Goal: Task Accomplishment & Management: Manage account settings

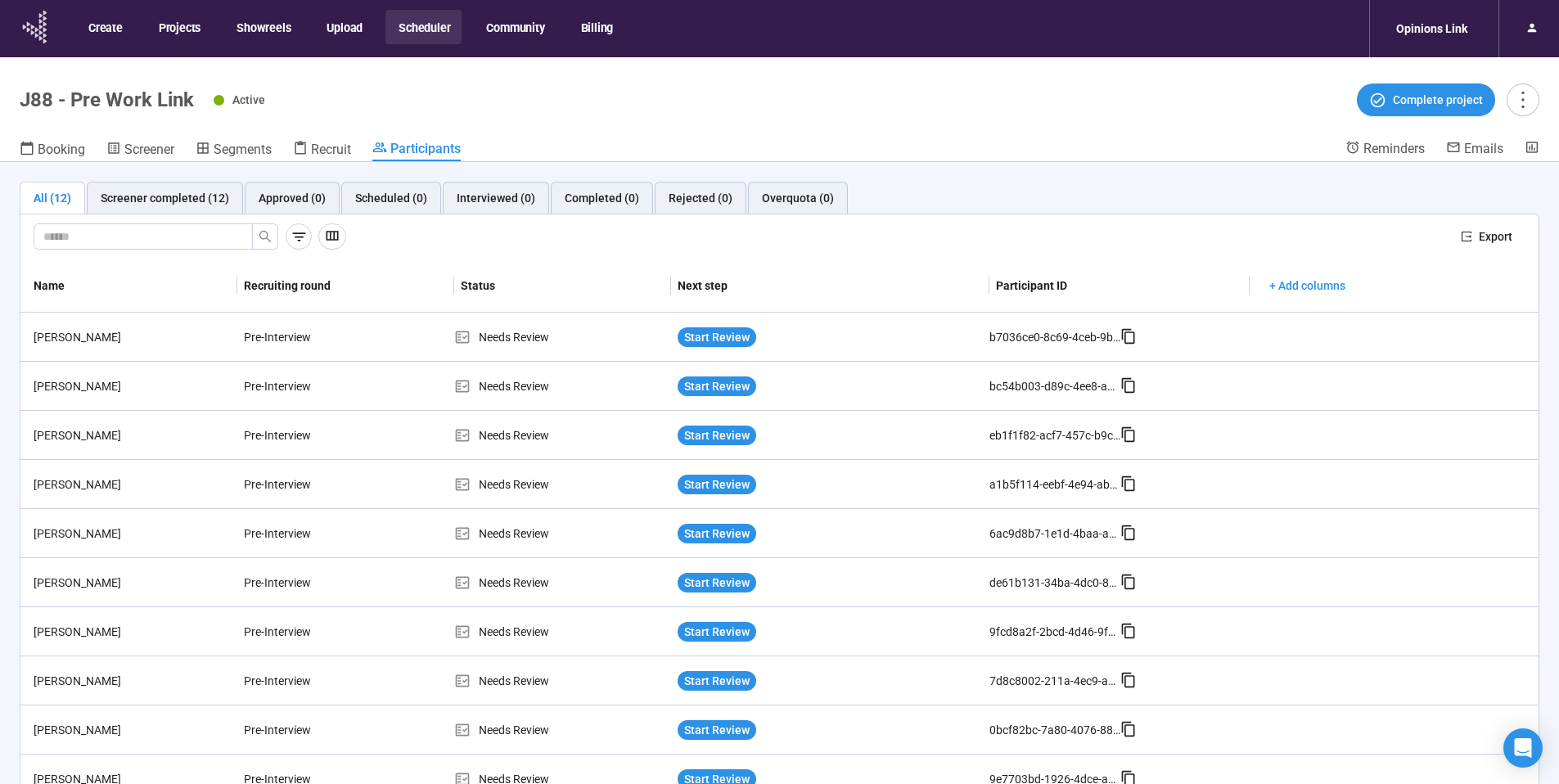
click at [45, 37] on icon at bounding box center [36, 27] width 40 height 42
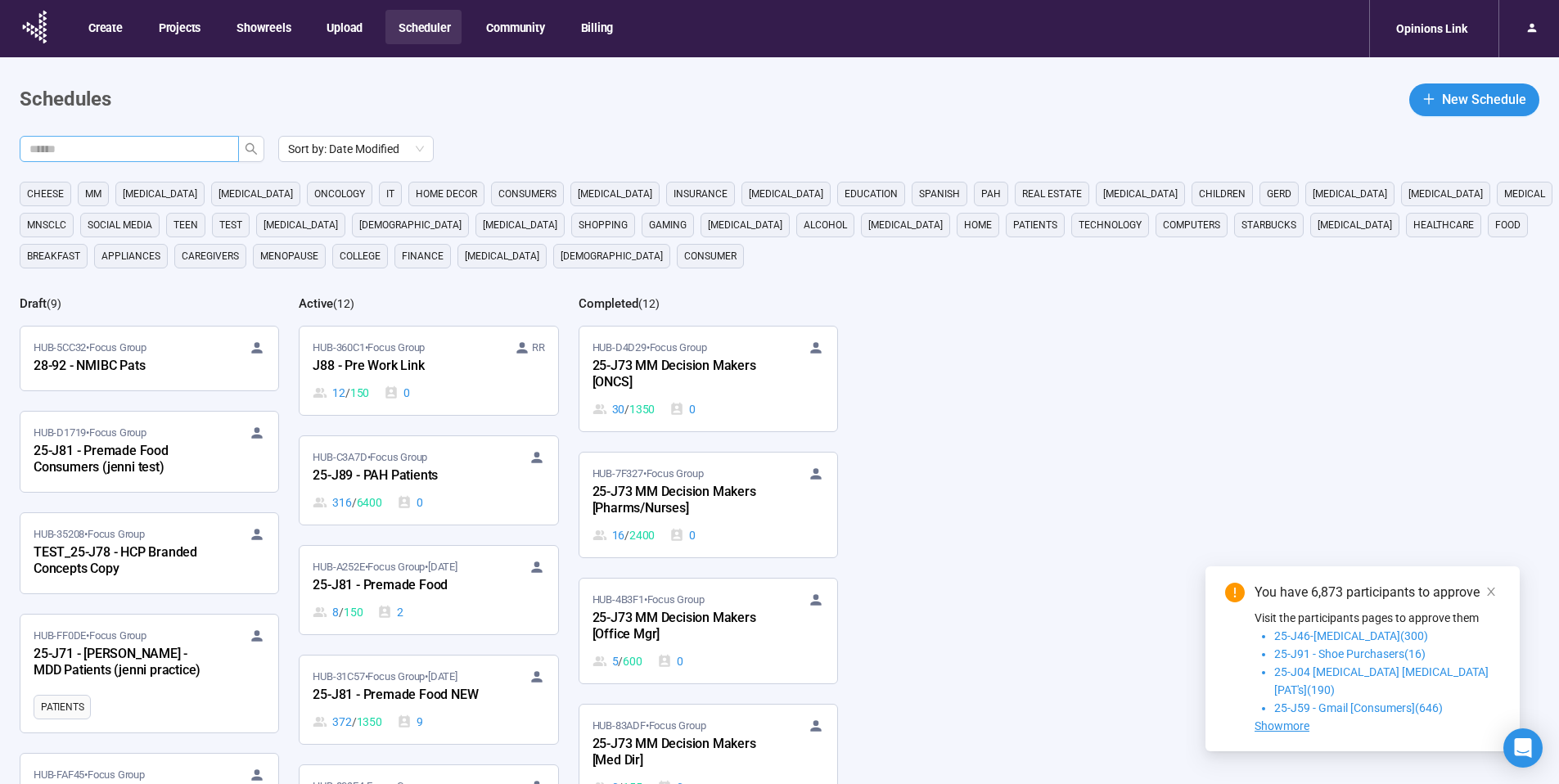
click at [124, 144] on input "text" at bounding box center [122, 149] width 186 height 18
type input "**"
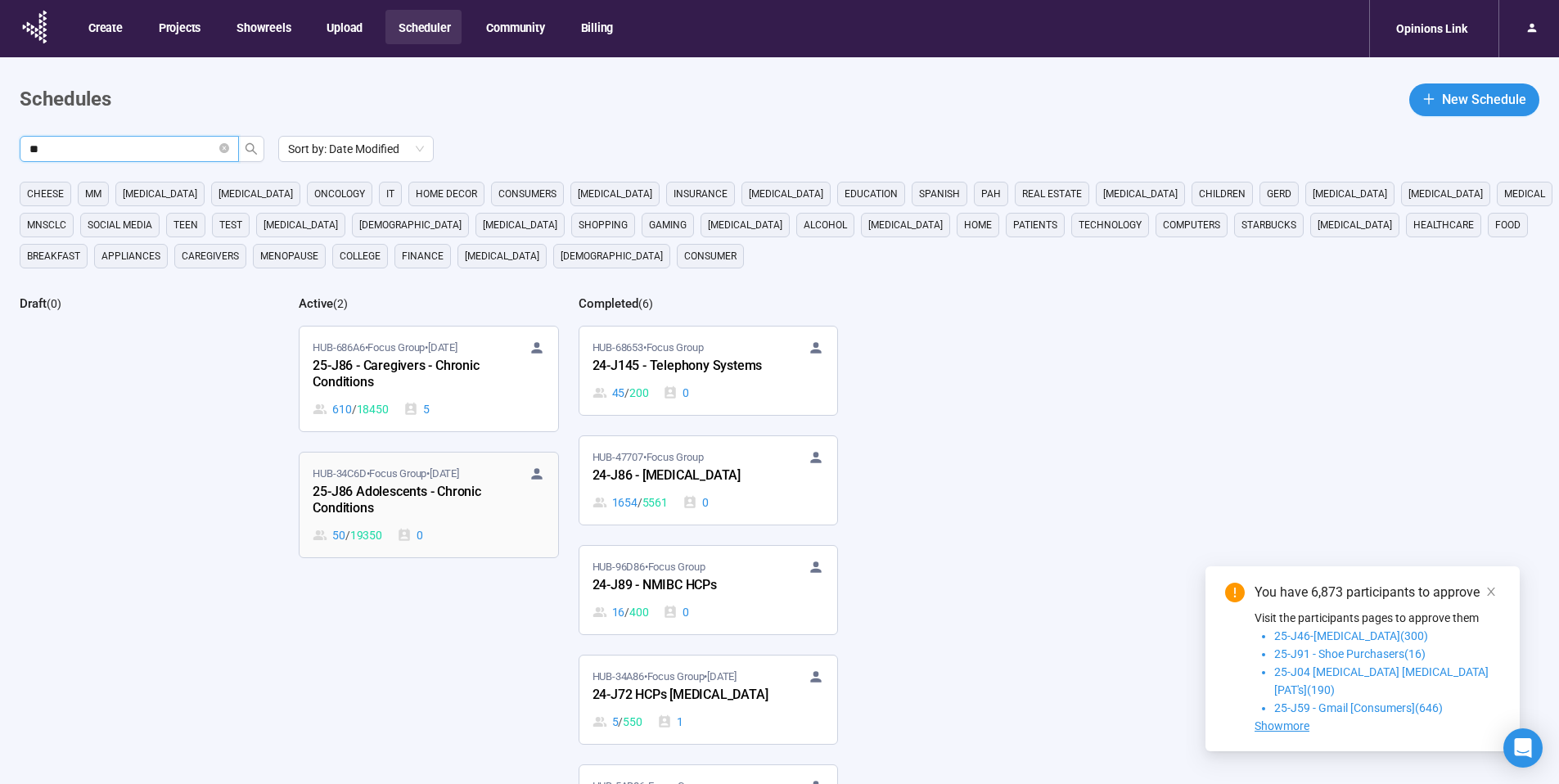
click at [398, 485] on div "25-J86 Adolescents - Chronic Conditions" at bounding box center [403, 501] width 180 height 37
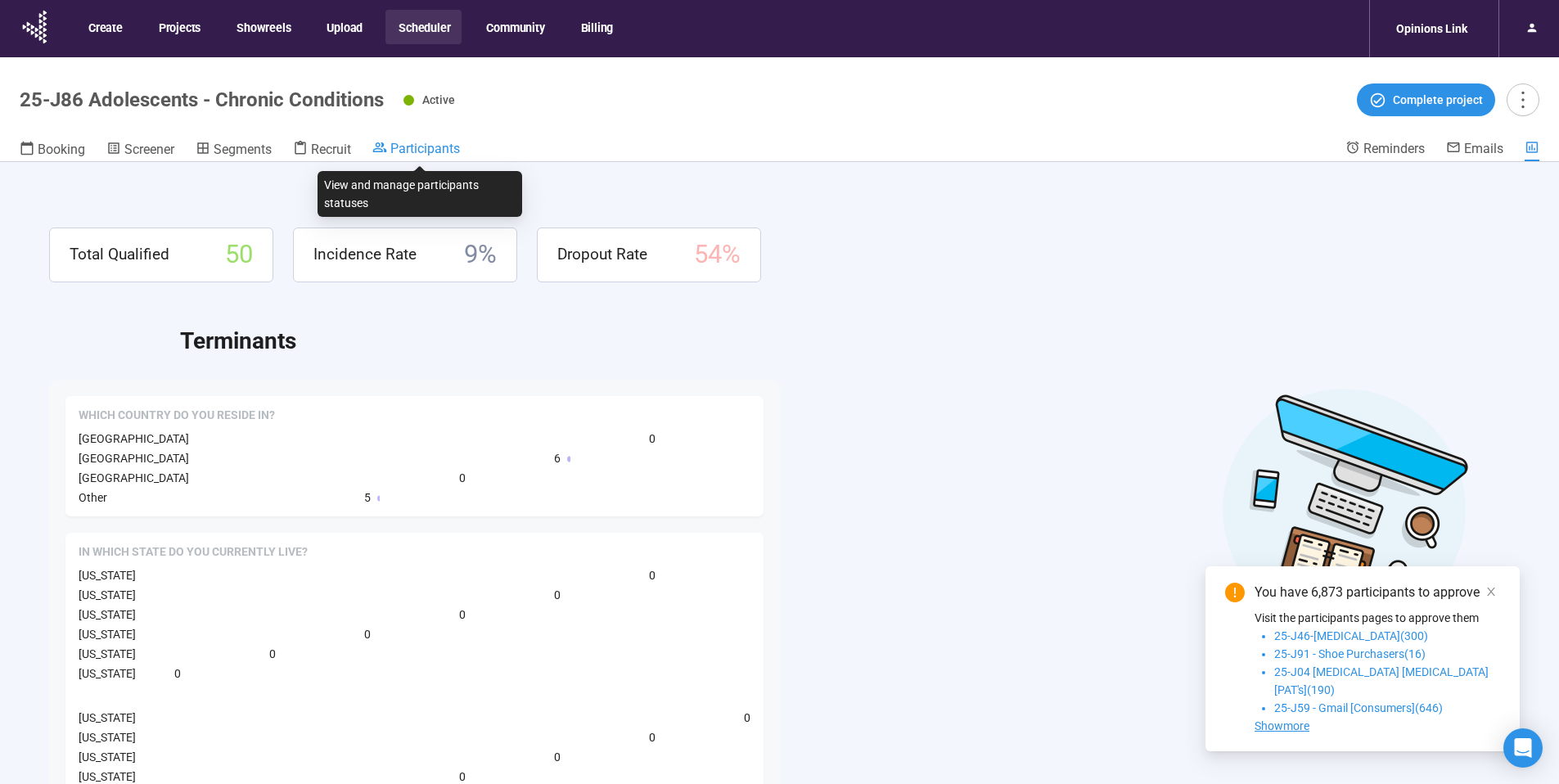
click at [430, 151] on span "Participants" at bounding box center [425, 149] width 70 height 16
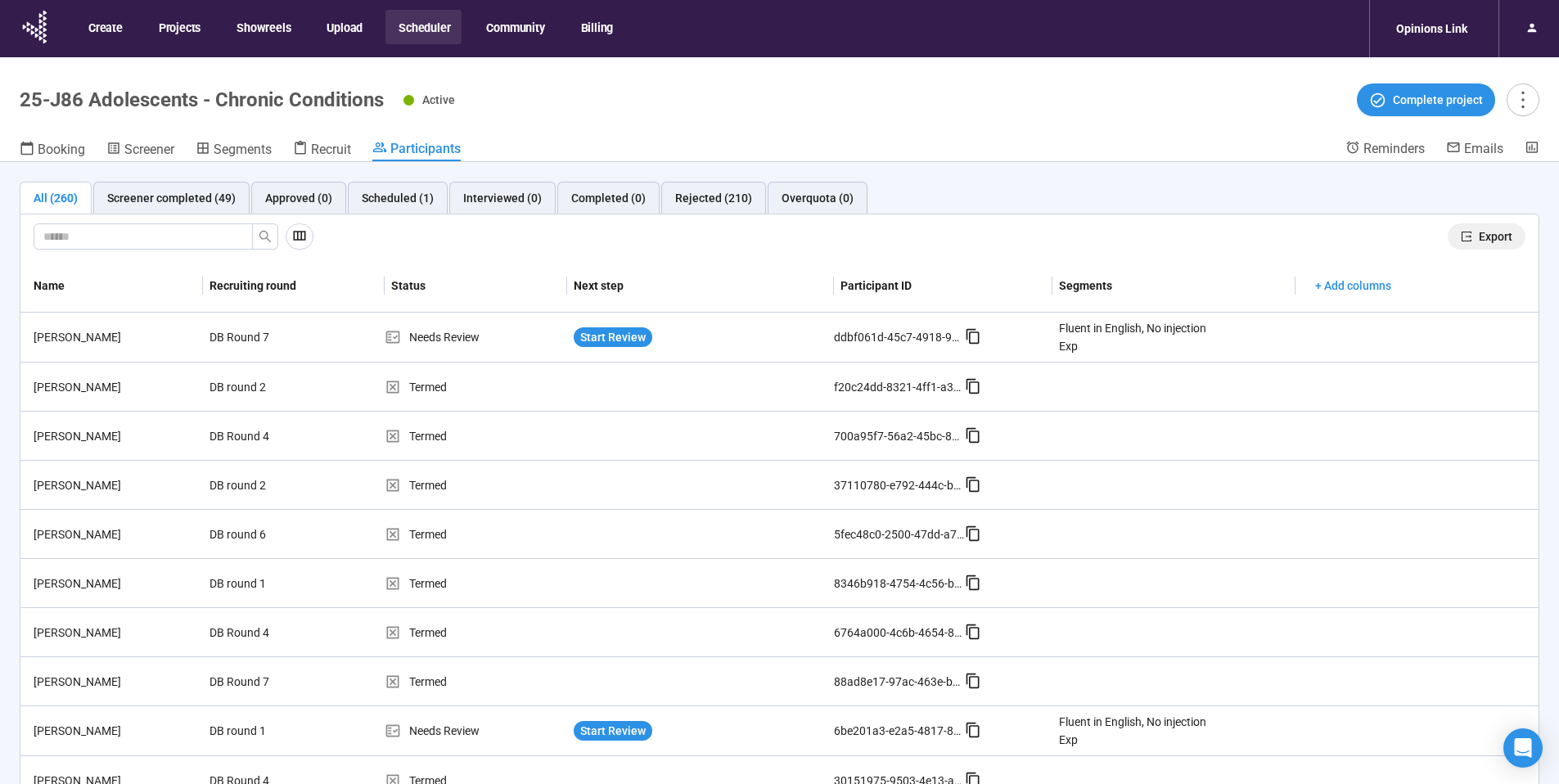
click at [1477, 248] on button "Export" at bounding box center [1486, 236] width 78 height 27
click at [420, 24] on button "Scheduler" at bounding box center [423, 27] width 76 height 35
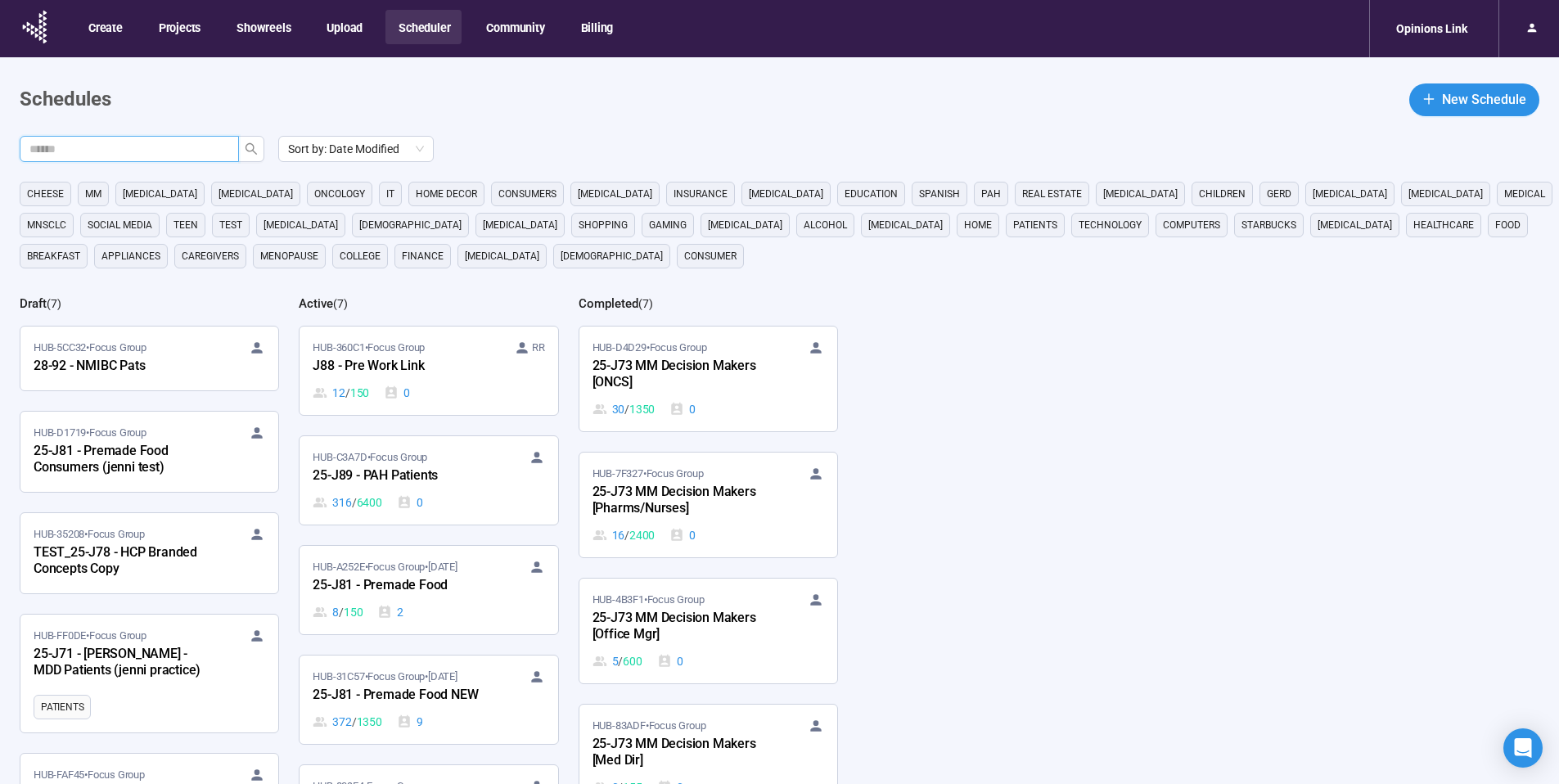
click at [181, 153] on input "text" at bounding box center [122, 149] width 186 height 18
type input "**"
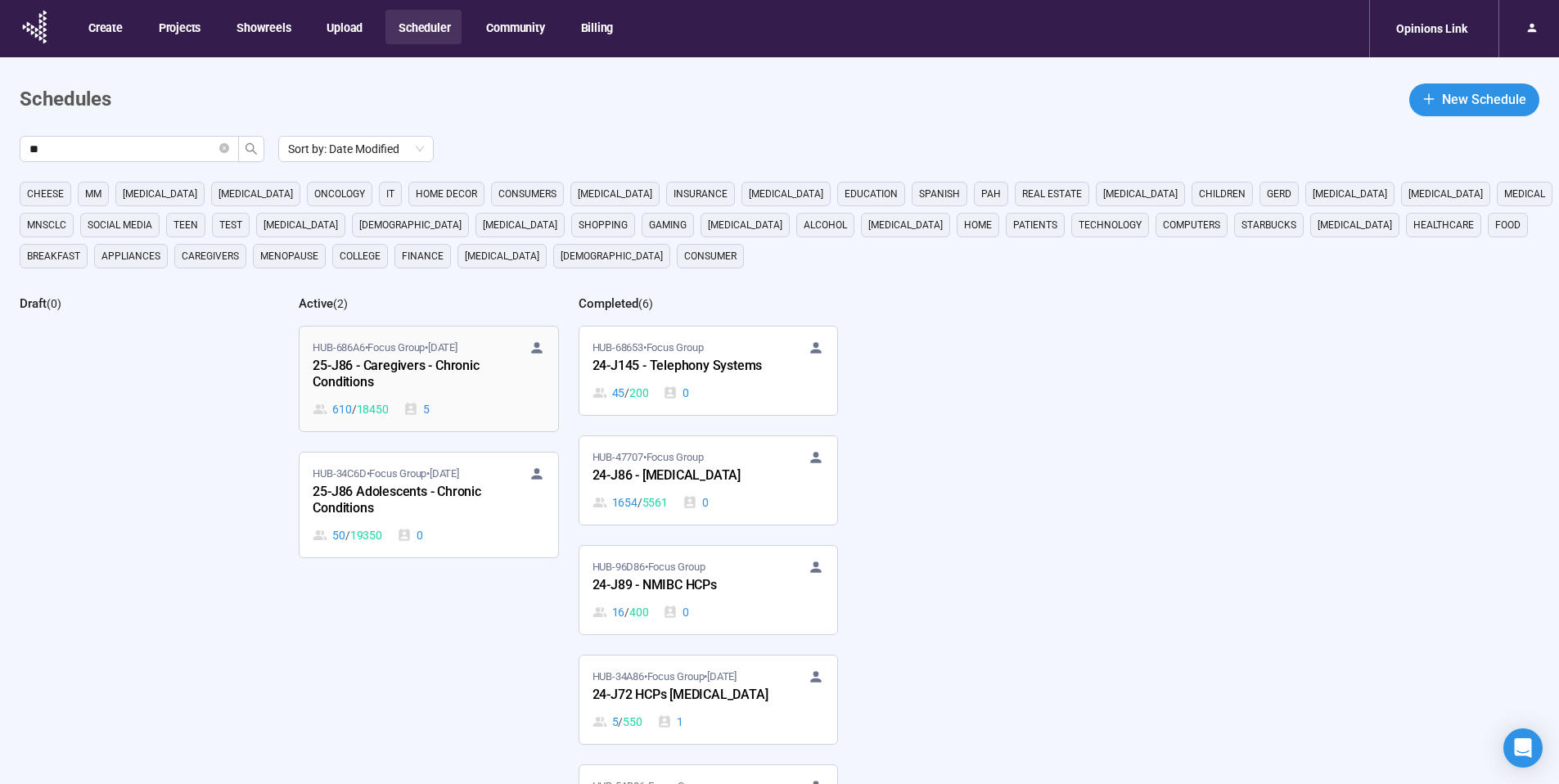
click at [371, 357] on div "25-J86 - Caregivers - Chronic Conditions" at bounding box center [403, 375] width 180 height 37
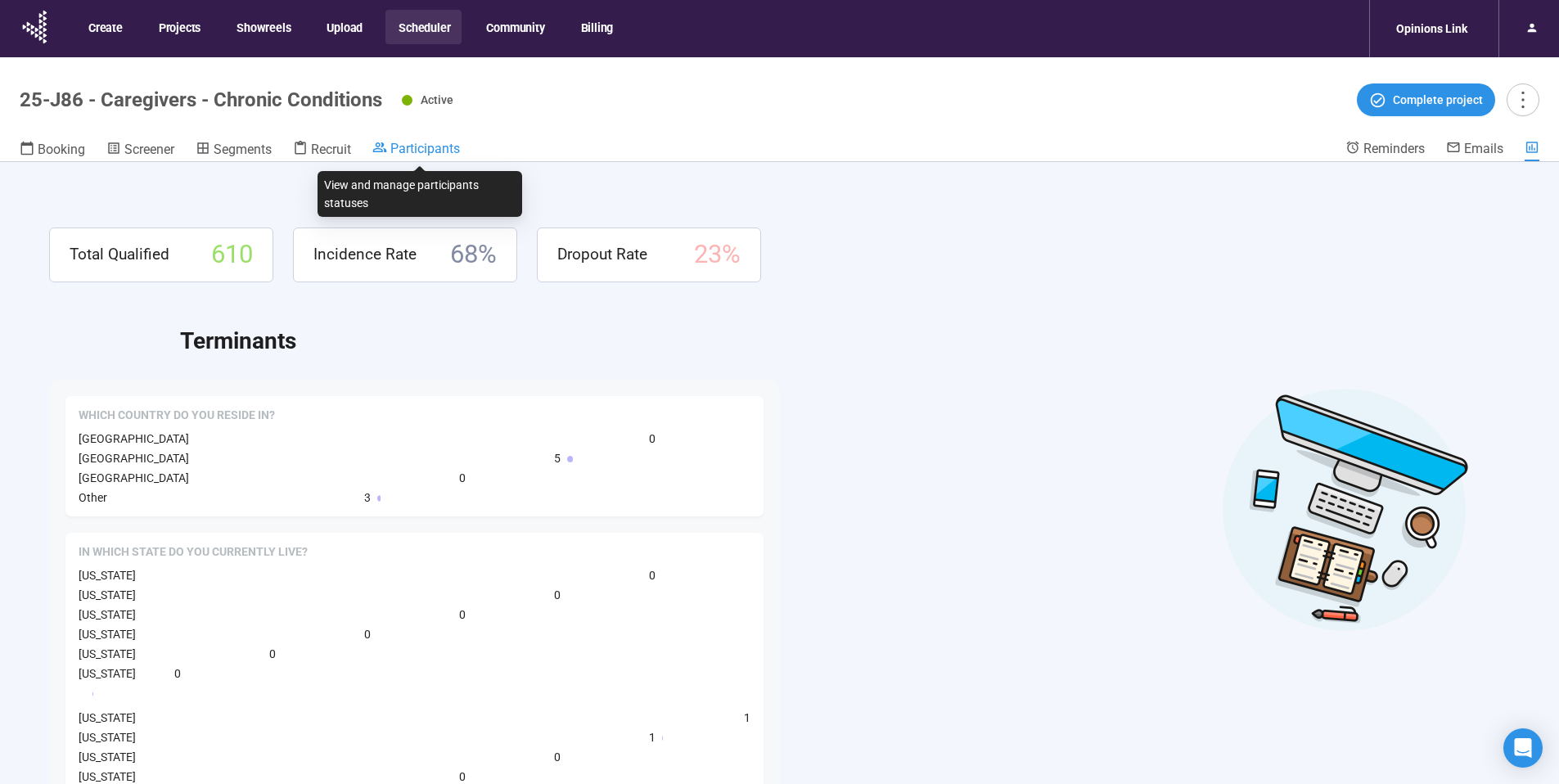
click at [442, 142] on span "Participants" at bounding box center [425, 149] width 70 height 16
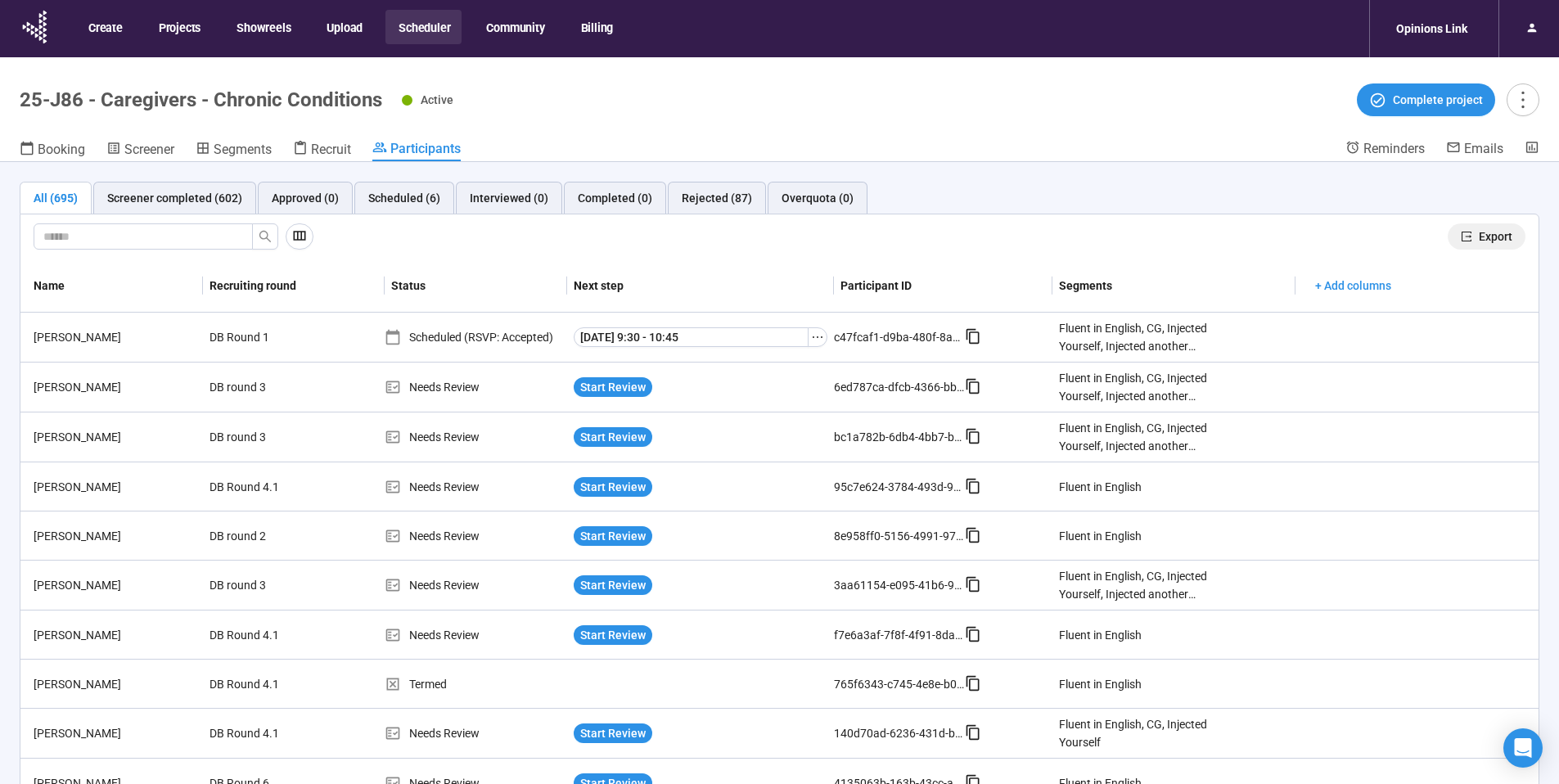
click at [1484, 238] on span "Export" at bounding box center [1496, 237] width 34 height 18
